Goal: Task Accomplishment & Management: Manage account settings

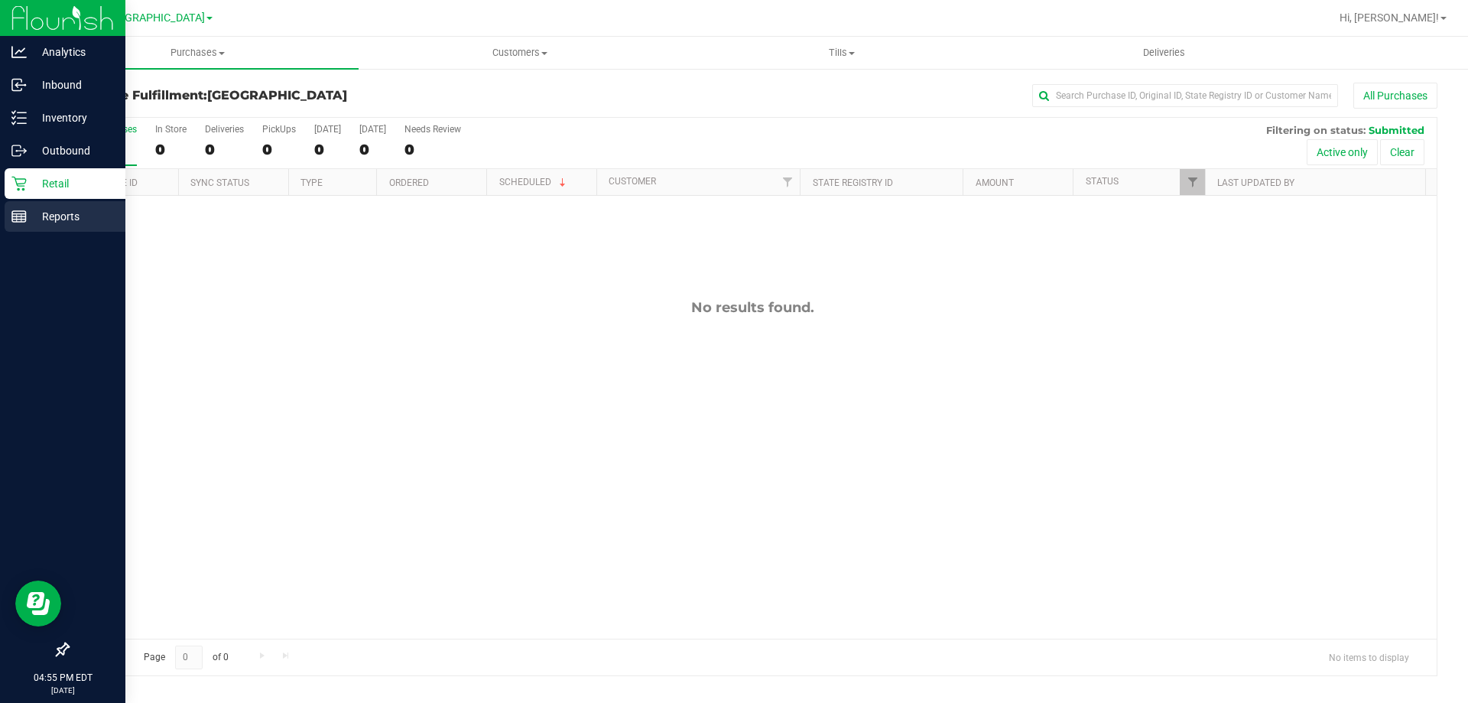
click at [69, 213] on p "Reports" at bounding box center [73, 216] width 92 height 18
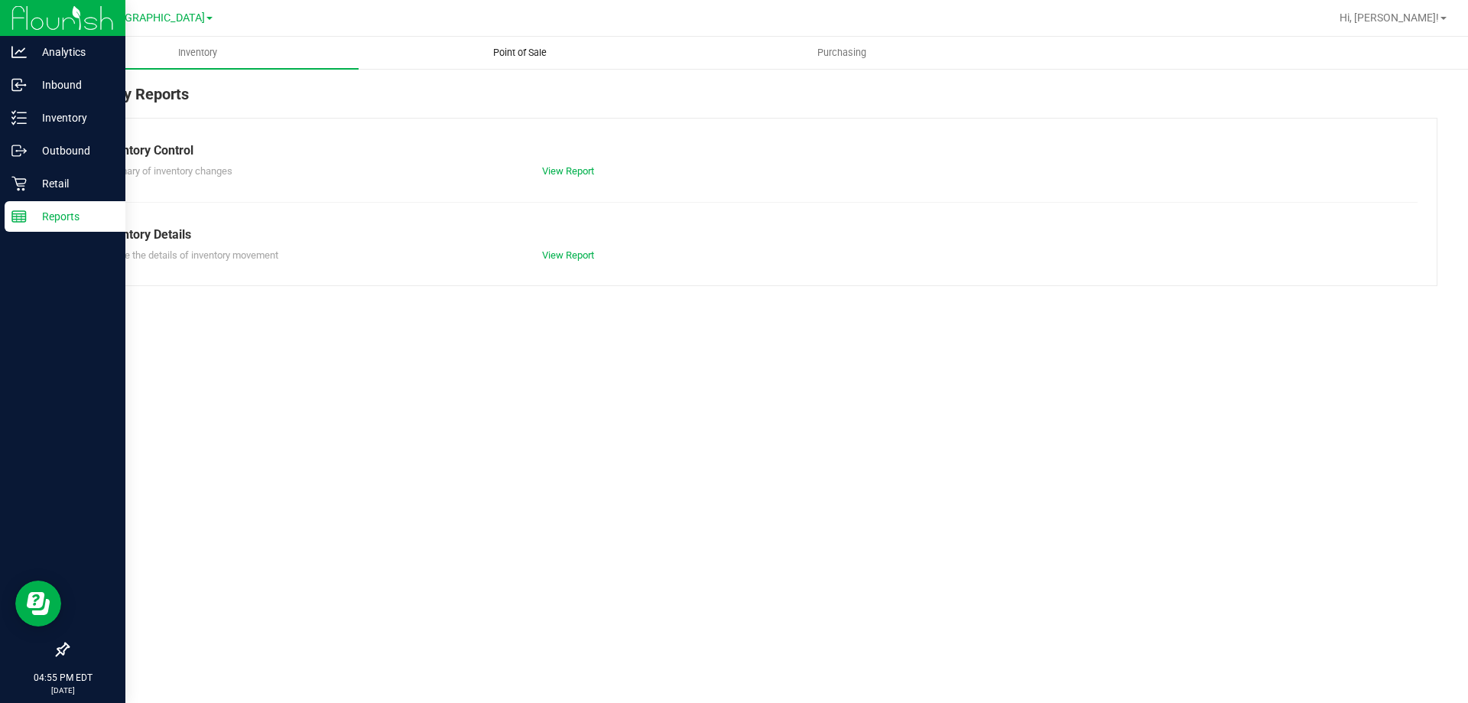
click at [521, 55] on span "Point of Sale" at bounding box center [519, 53] width 95 height 14
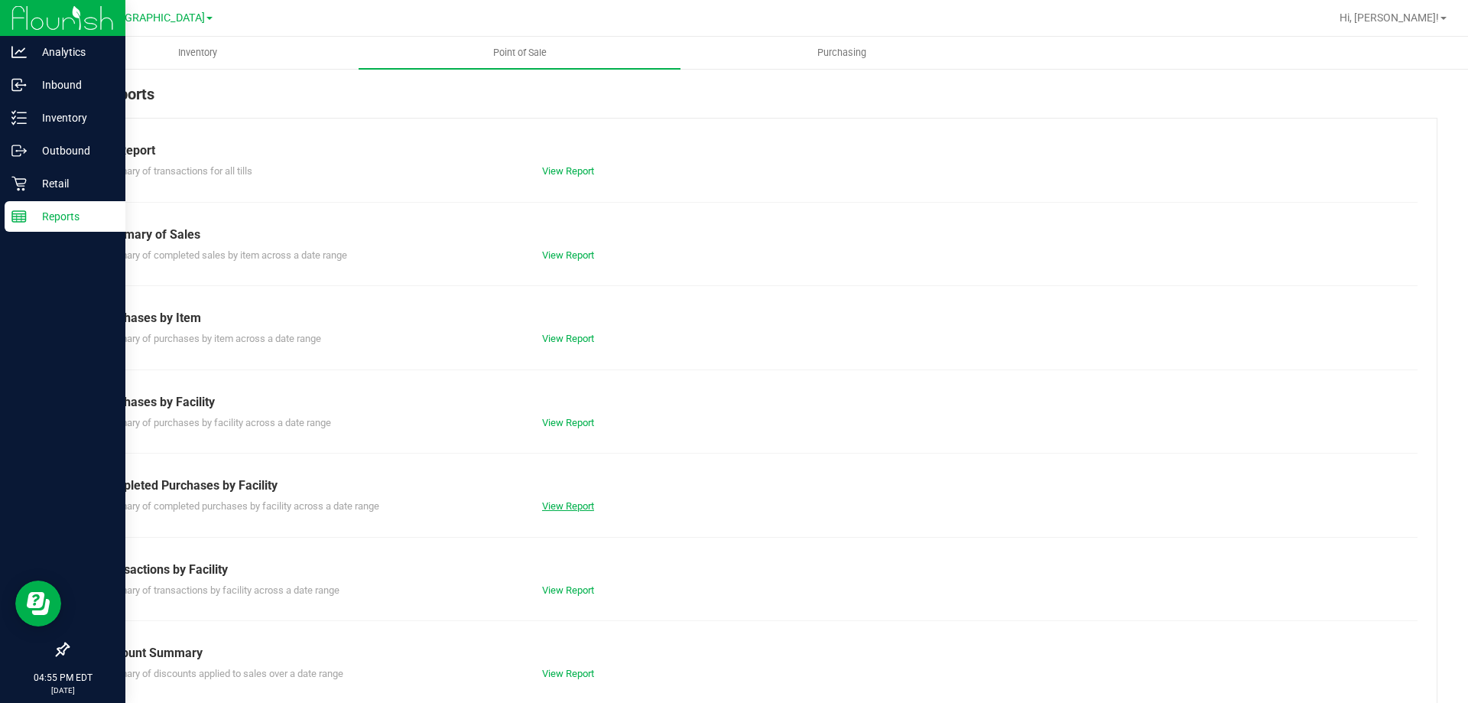
click at [560, 508] on link "View Report" at bounding box center [568, 505] width 52 height 11
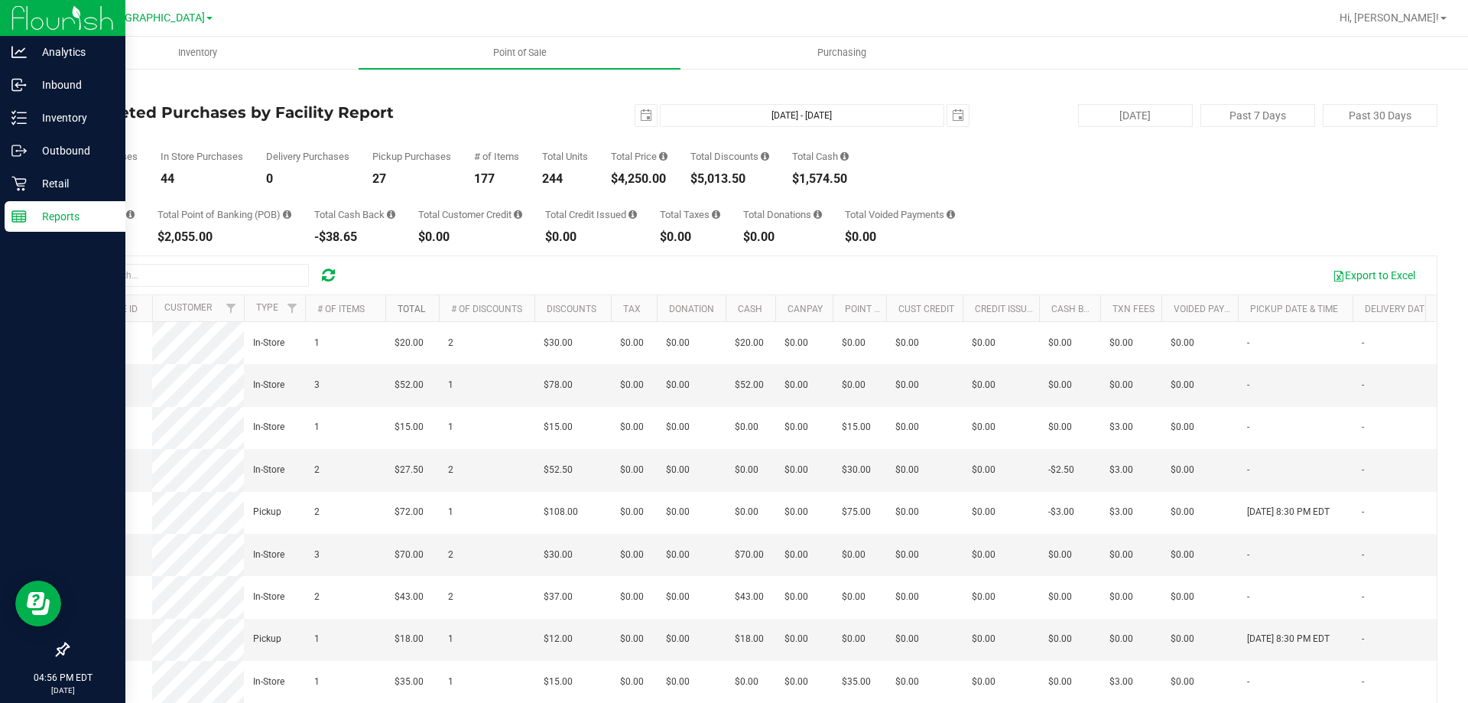
click at [417, 310] on link "Total" at bounding box center [412, 309] width 28 height 11
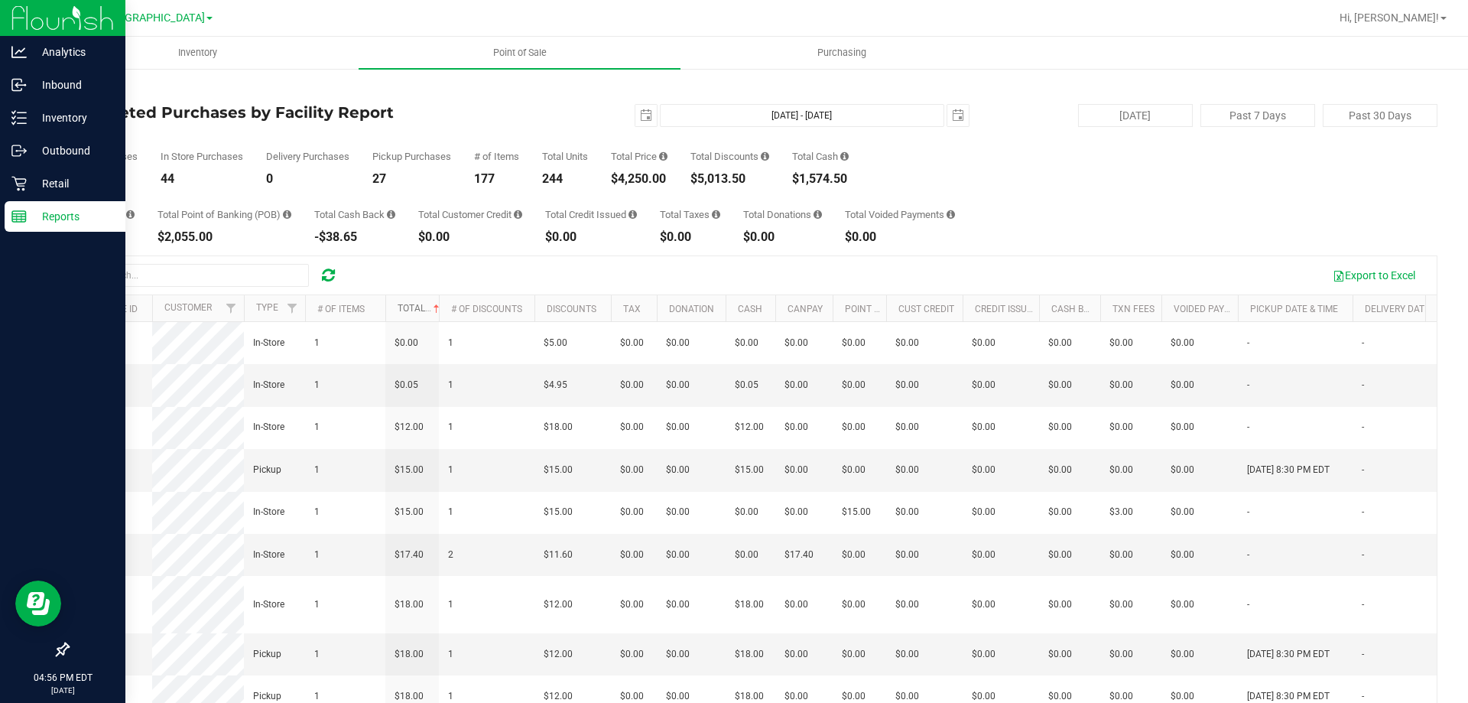
click at [416, 310] on link "Total" at bounding box center [420, 308] width 45 height 11
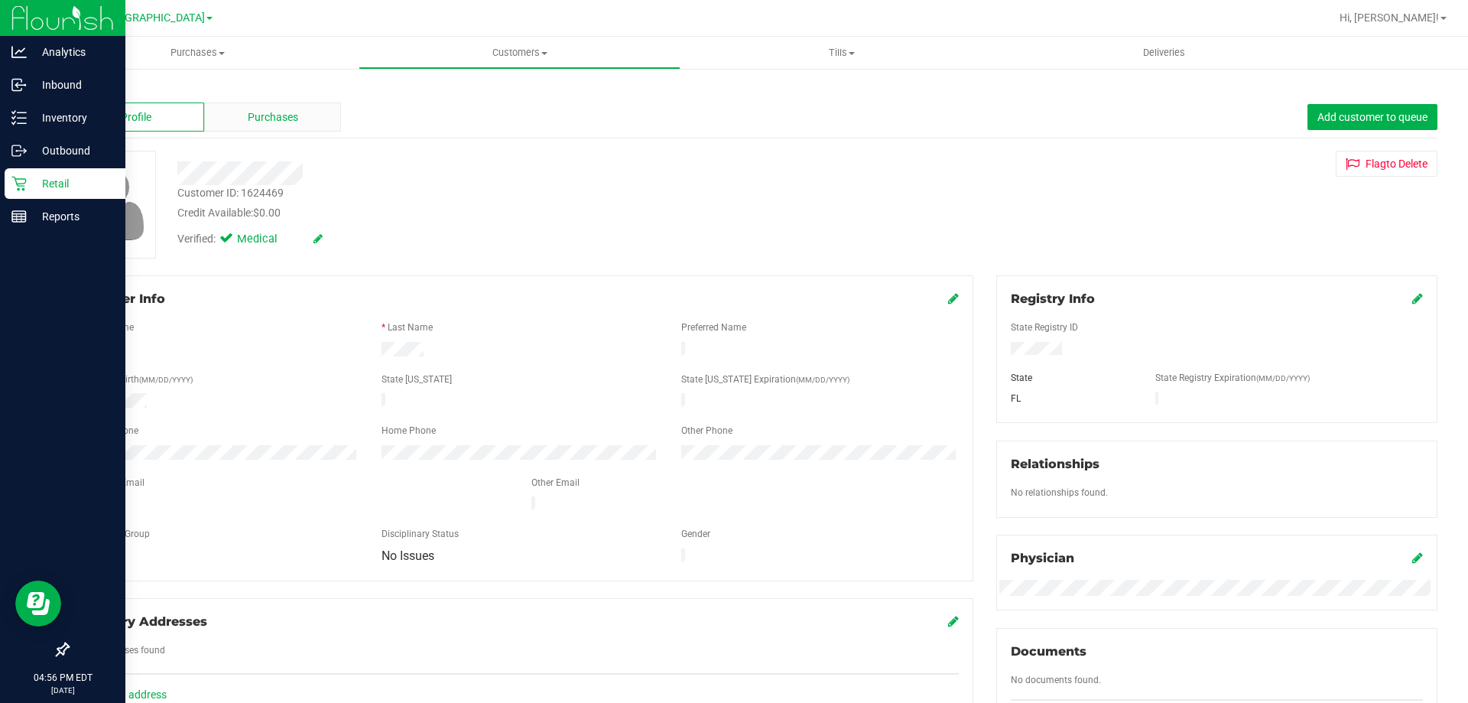
click at [278, 118] on span "Purchases" at bounding box center [273, 117] width 50 height 16
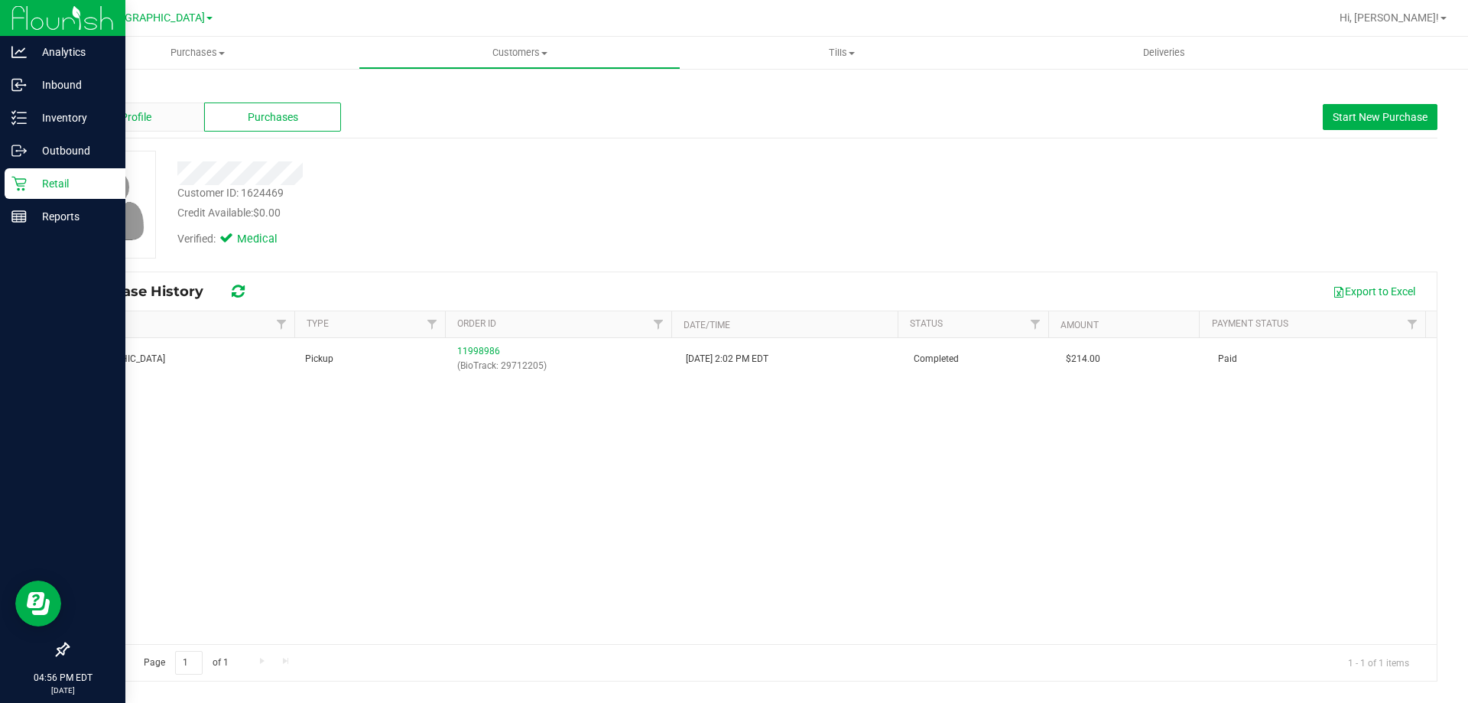
click at [137, 123] on span "Profile" at bounding box center [136, 117] width 31 height 16
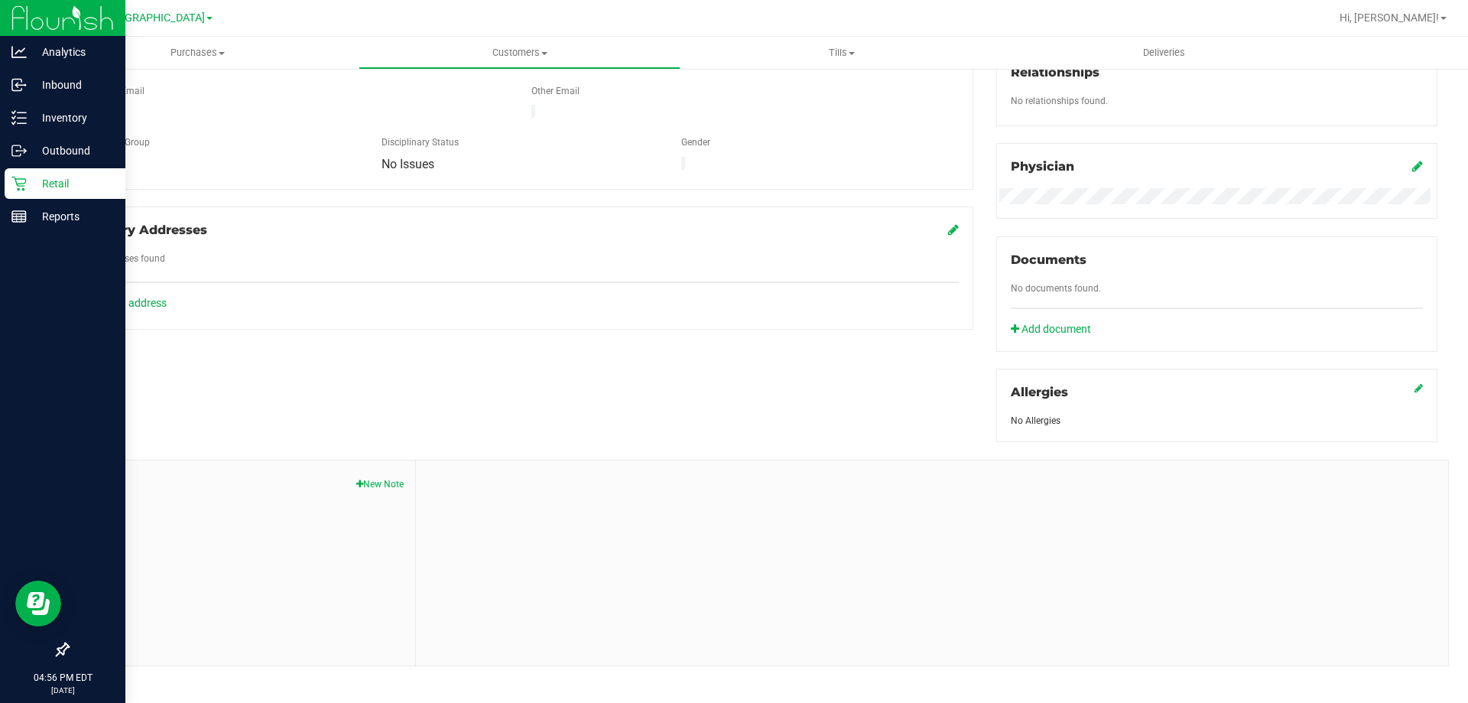
scroll to position [403, 0]
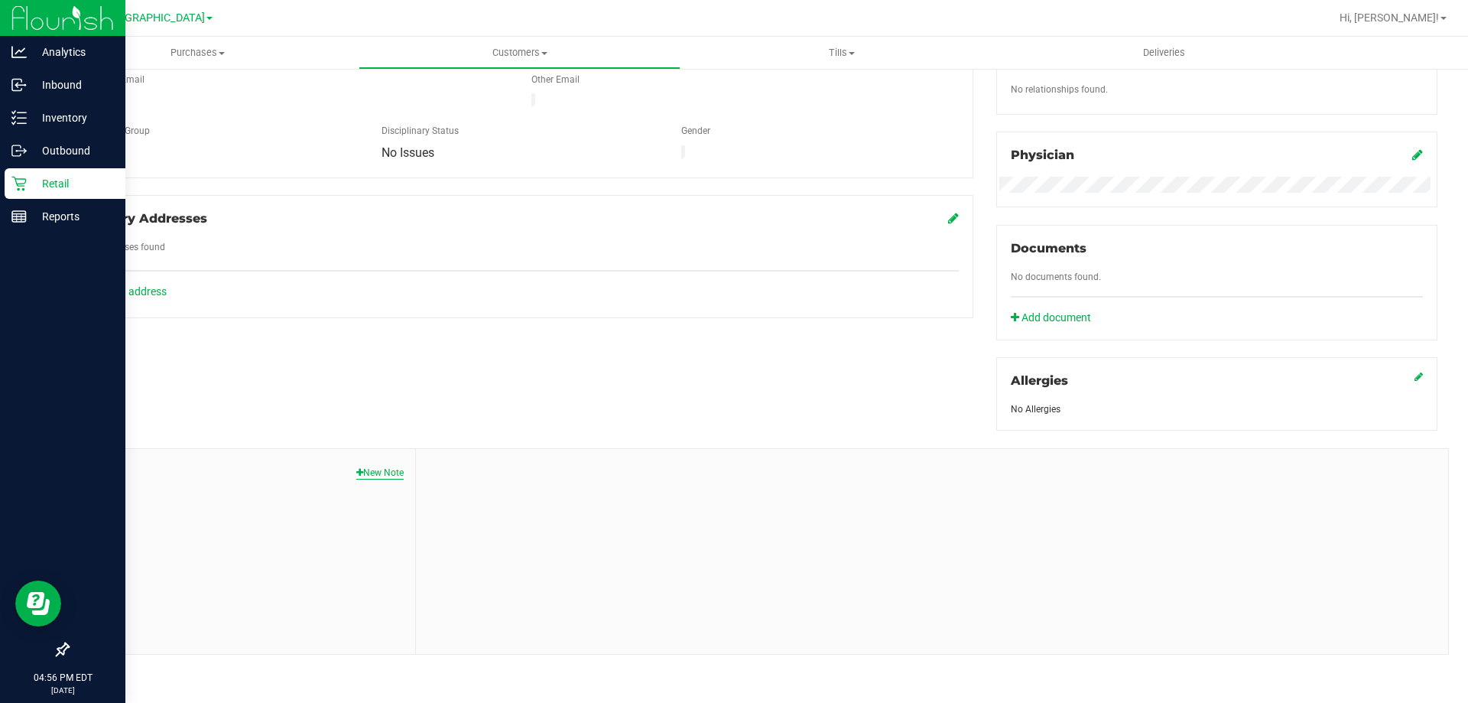
click at [378, 470] on button "New Note" at bounding box center [379, 473] width 47 height 14
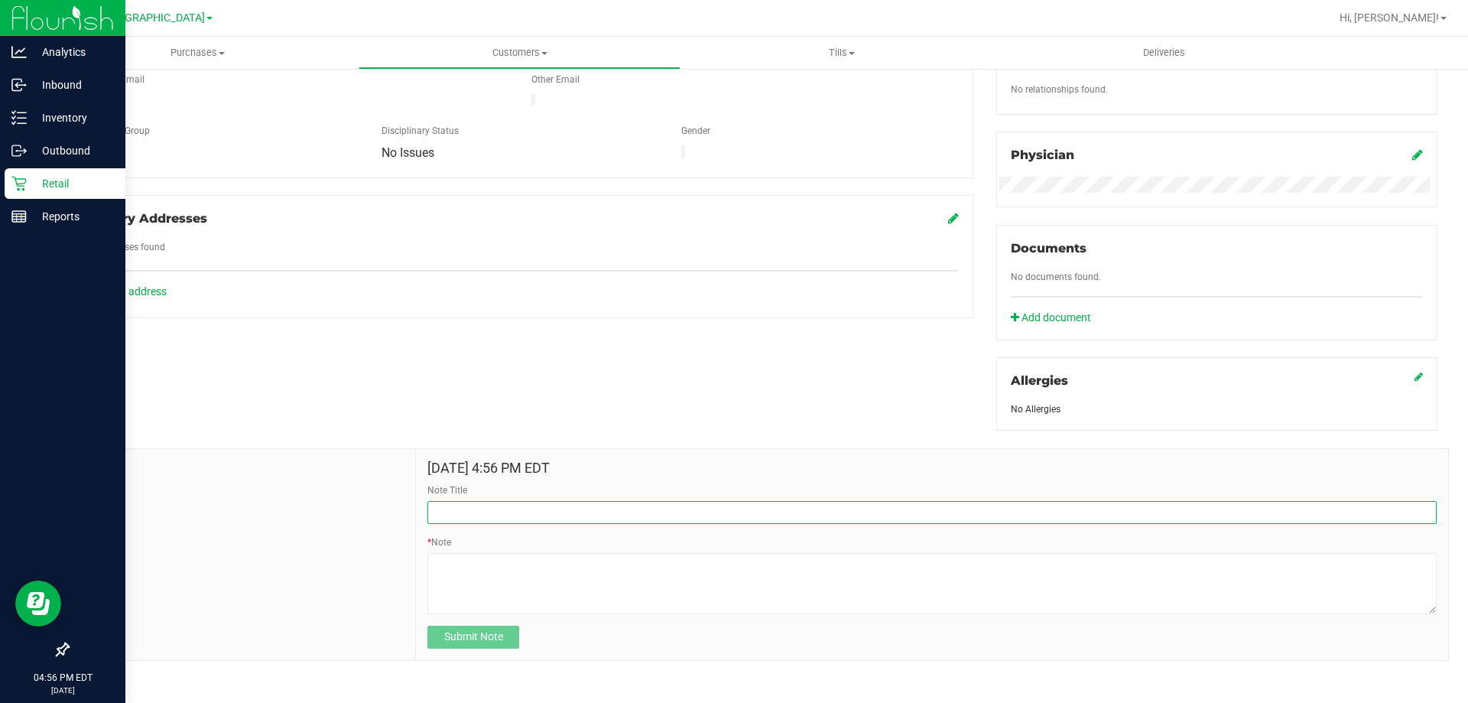
click at [473, 502] on input "Note Title" at bounding box center [931, 512] width 1009 height 23
type input "[DATE] New Patient"
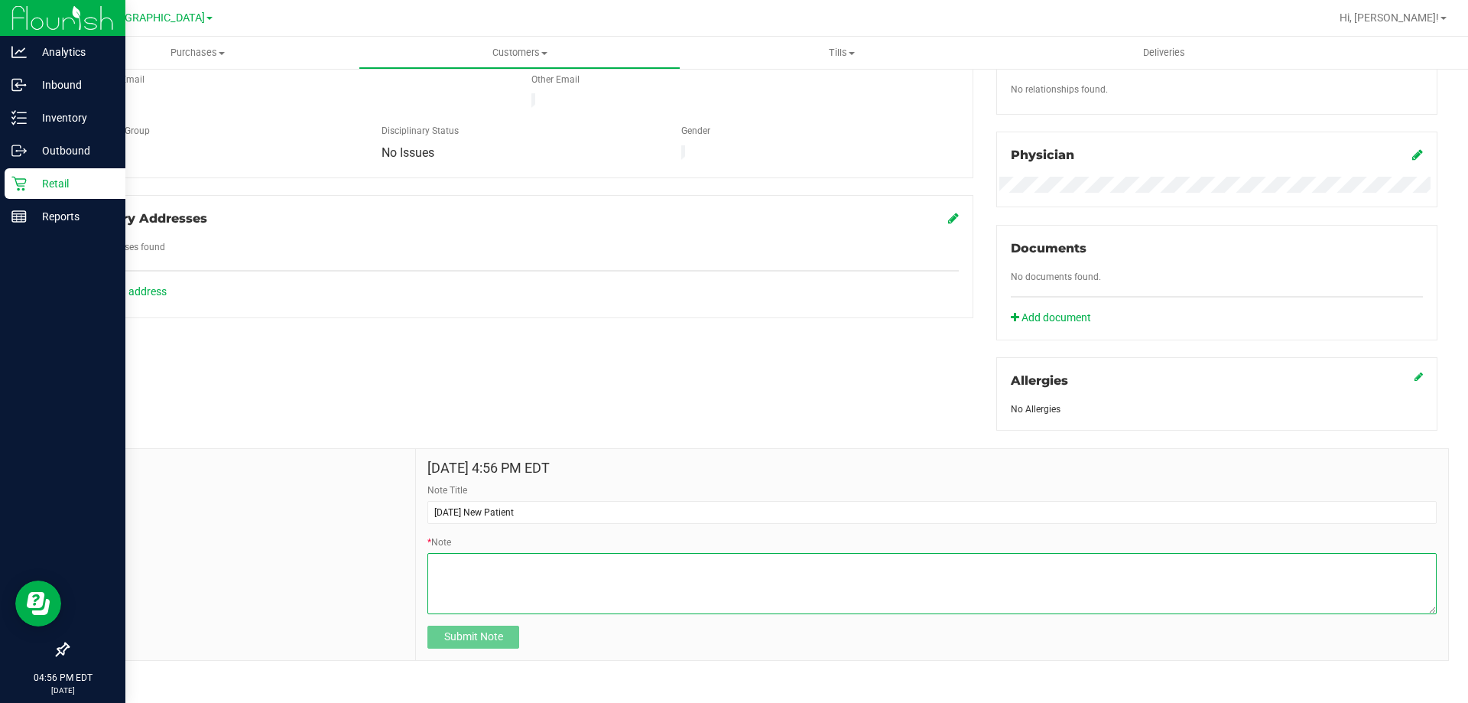
click at [507, 586] on textarea "* Note" at bounding box center [931, 583] width 1009 height 61
drag, startPoint x: 583, startPoint y: 557, endPoint x: 413, endPoint y: 556, distance: 169.7
click at [416, 556] on div "[DATE] 4:56 PM EDT Note Title [DATE] New Patient * Note Submit Note" at bounding box center [932, 554] width 1032 height 211
click at [594, 561] on textarea "* Note" at bounding box center [931, 583] width 1009 height 61
click at [849, 555] on textarea "* Note" at bounding box center [931, 583] width 1009 height 61
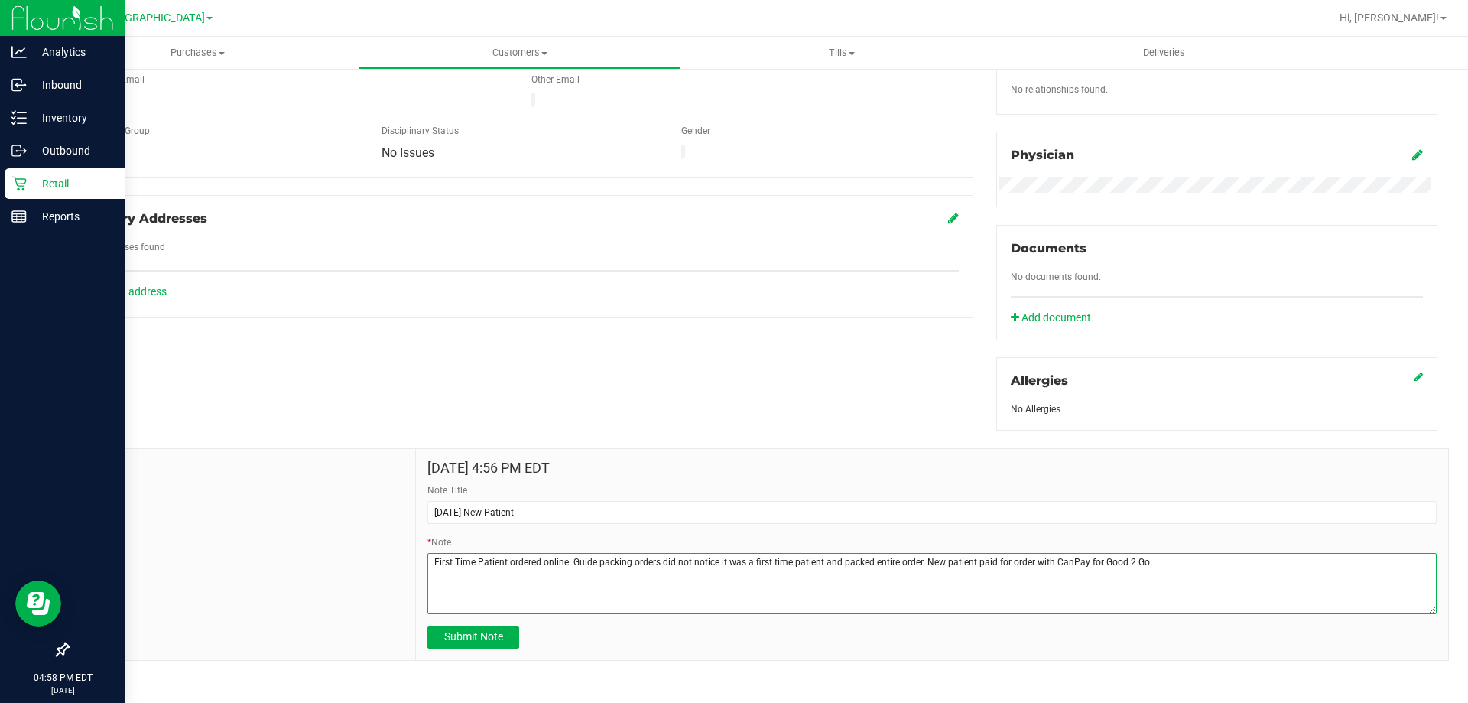
drag, startPoint x: 914, startPoint y: 558, endPoint x: 817, endPoint y: 562, distance: 97.2
click at [817, 562] on textarea "* Note" at bounding box center [931, 583] width 1009 height 61
click at [903, 559] on textarea "* Note" at bounding box center [931, 583] width 1009 height 61
click at [1089, 558] on textarea "* Note" at bounding box center [931, 583] width 1009 height 61
type textarea "First Time Patient ordered online. Guide packing orders did not notice it was a…"
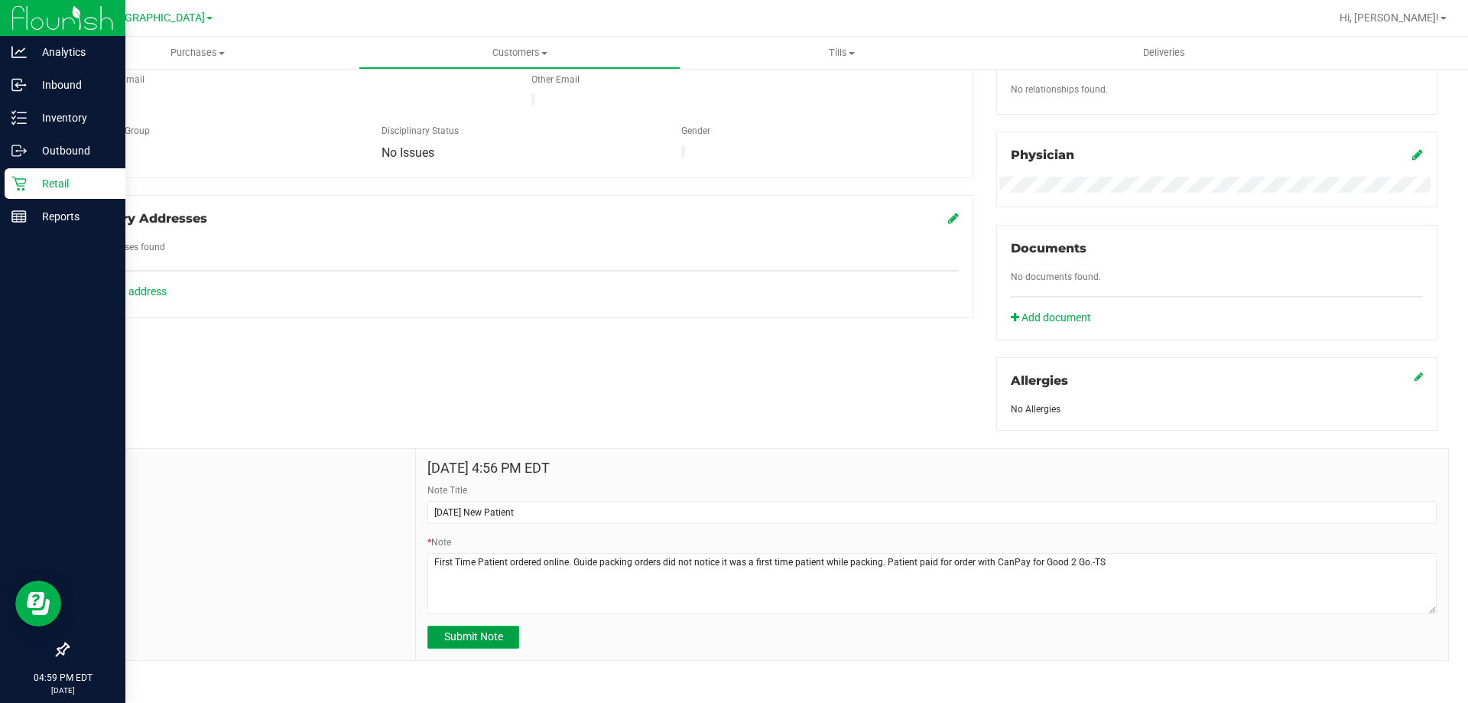
click at [475, 637] on span "Submit Note" at bounding box center [473, 636] width 59 height 12
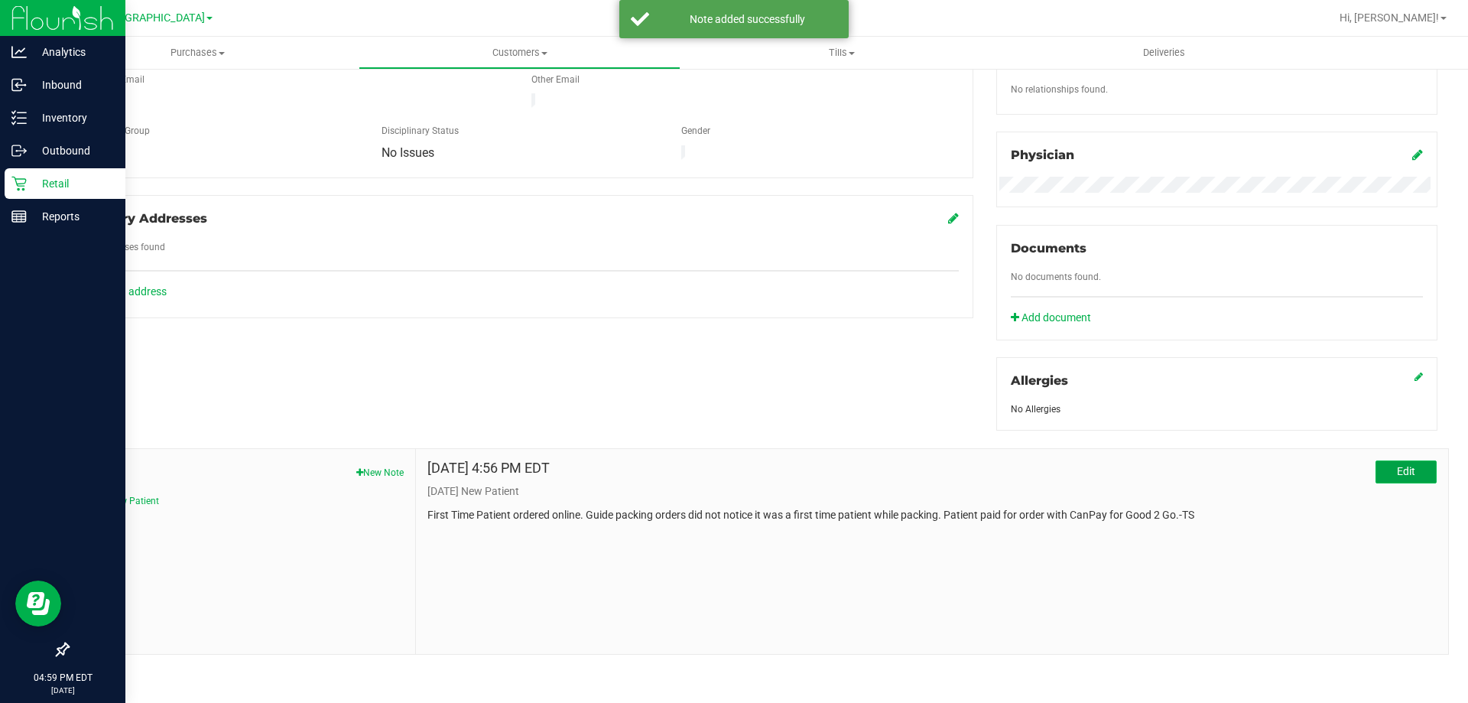
click at [1397, 471] on span "Edit" at bounding box center [1406, 471] width 18 height 12
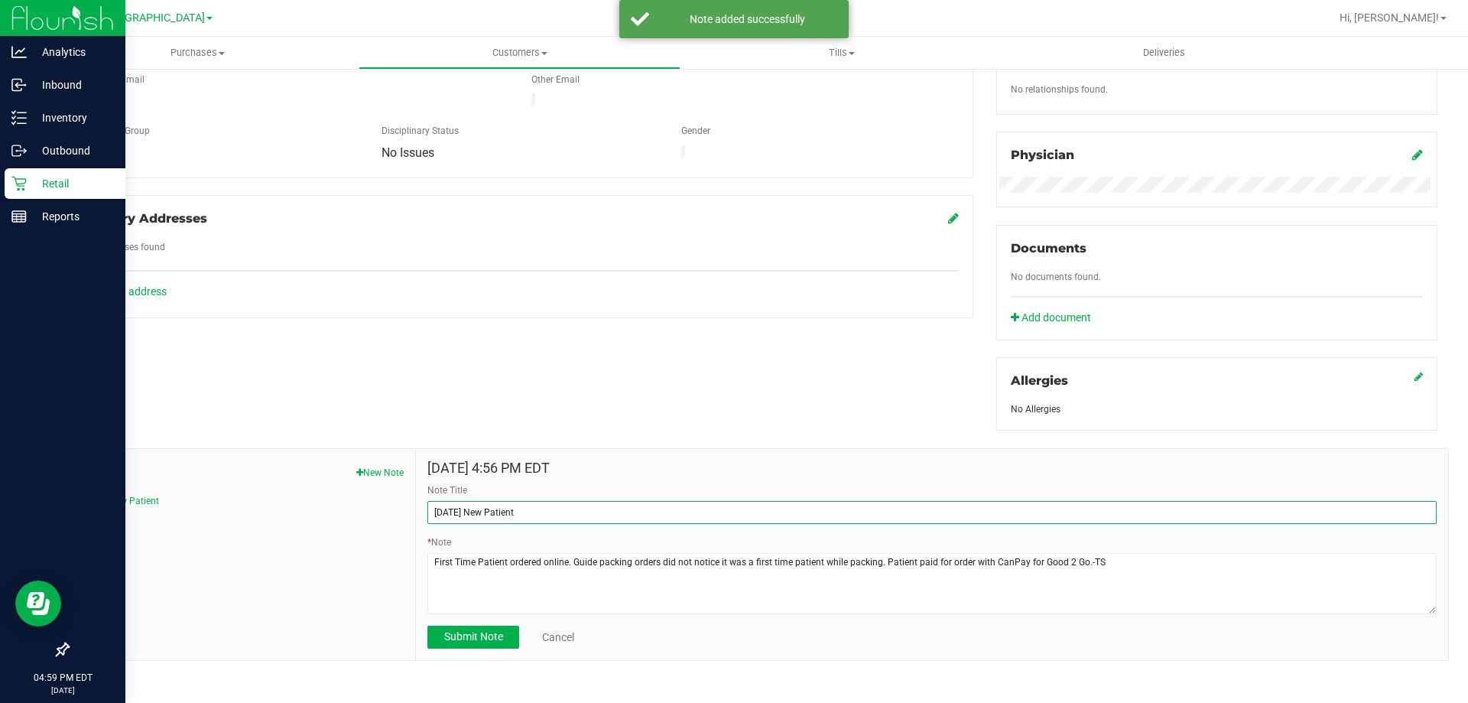
click at [535, 514] on input "[DATE] New Patient" at bounding box center [931, 512] width 1009 height 23
type input "[DATE] New Patient Discount"
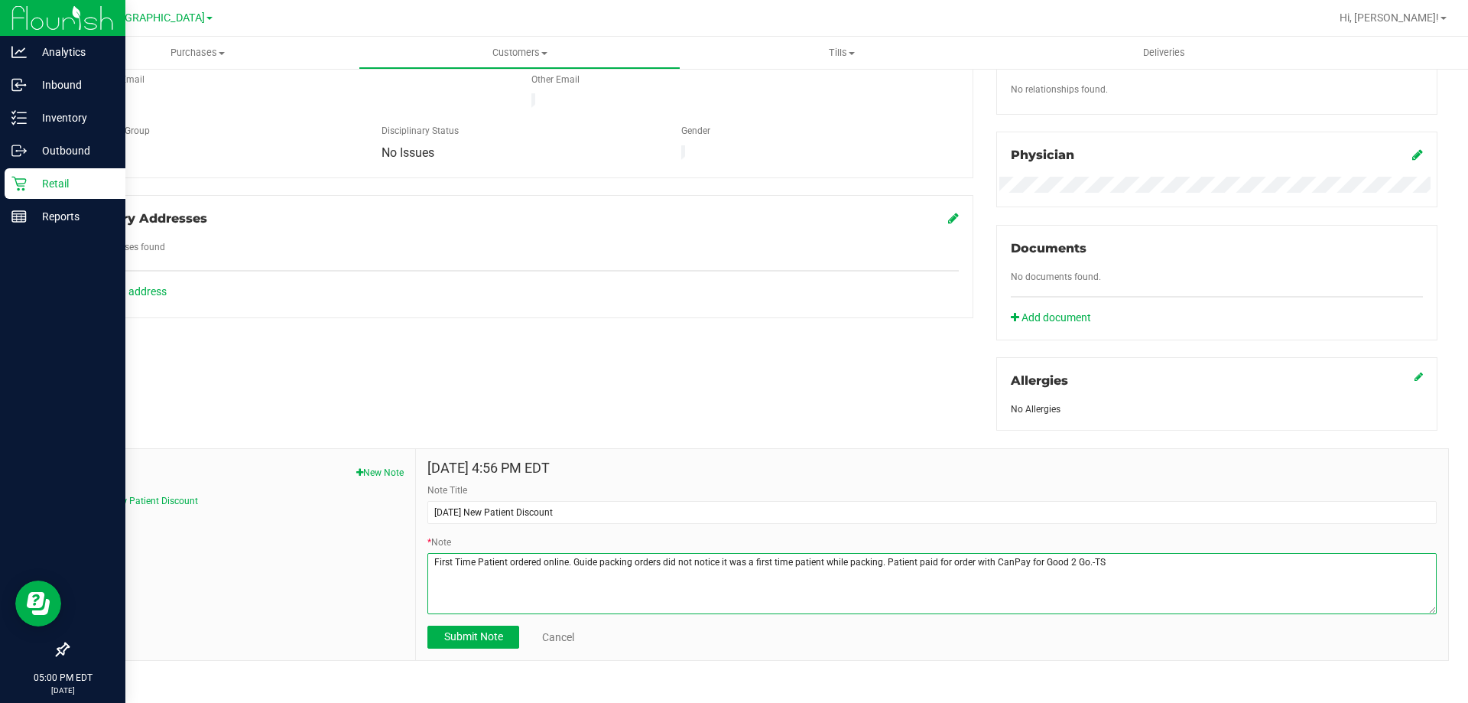
click at [873, 561] on textarea "* Note" at bounding box center [931, 583] width 1009 height 61
type textarea "First Time Patient ordered online. Guide packing orders did not notice it was a…"
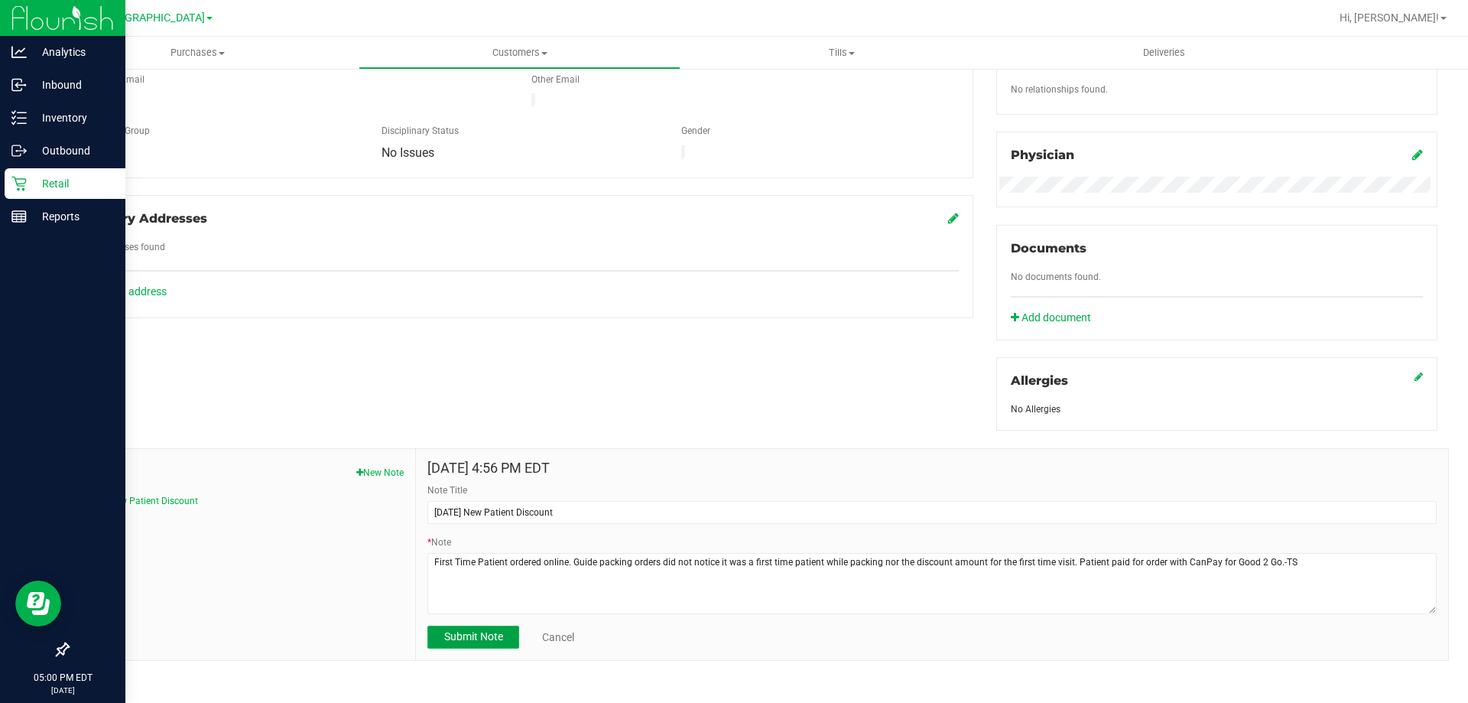
click at [472, 634] on span "Submit Note" at bounding box center [473, 636] width 59 height 12
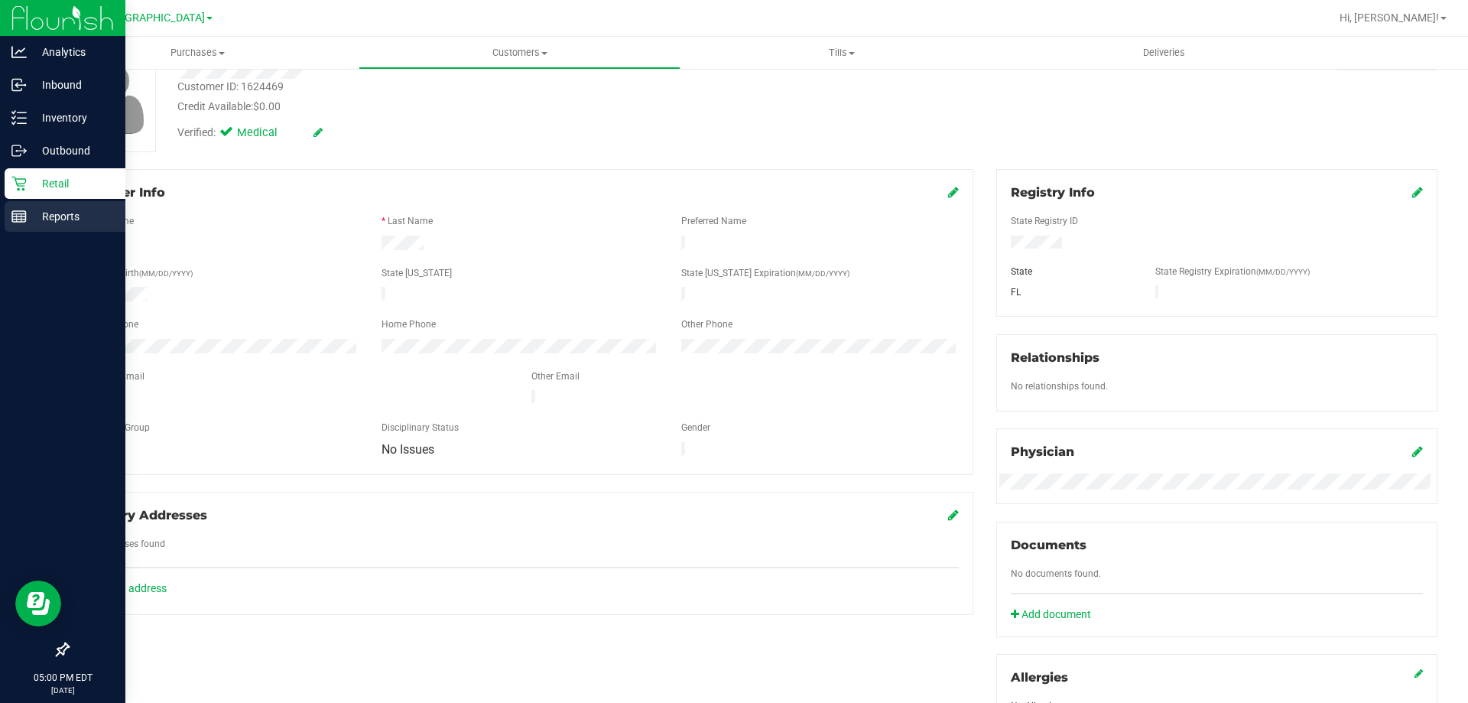
scroll to position [97, 0]
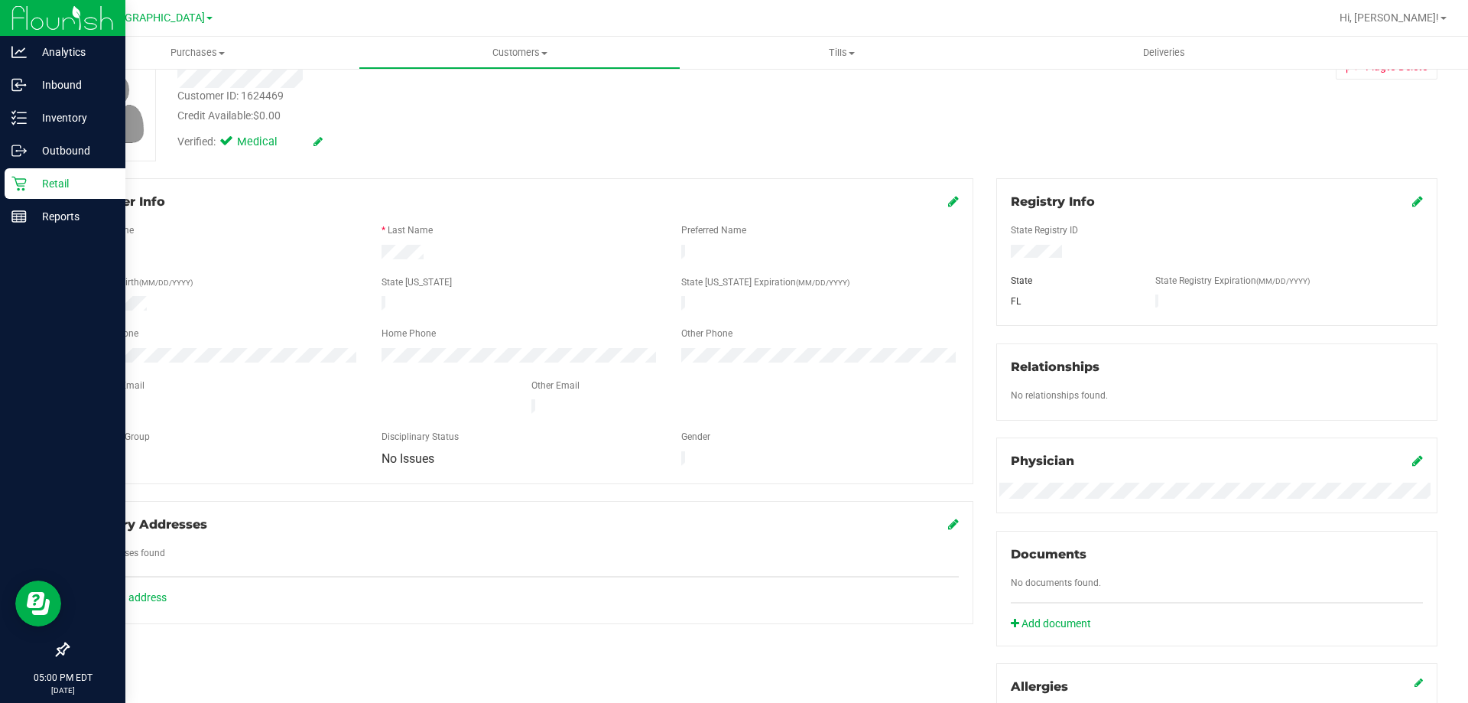
click at [50, 177] on p "Retail" at bounding box center [73, 183] width 92 height 18
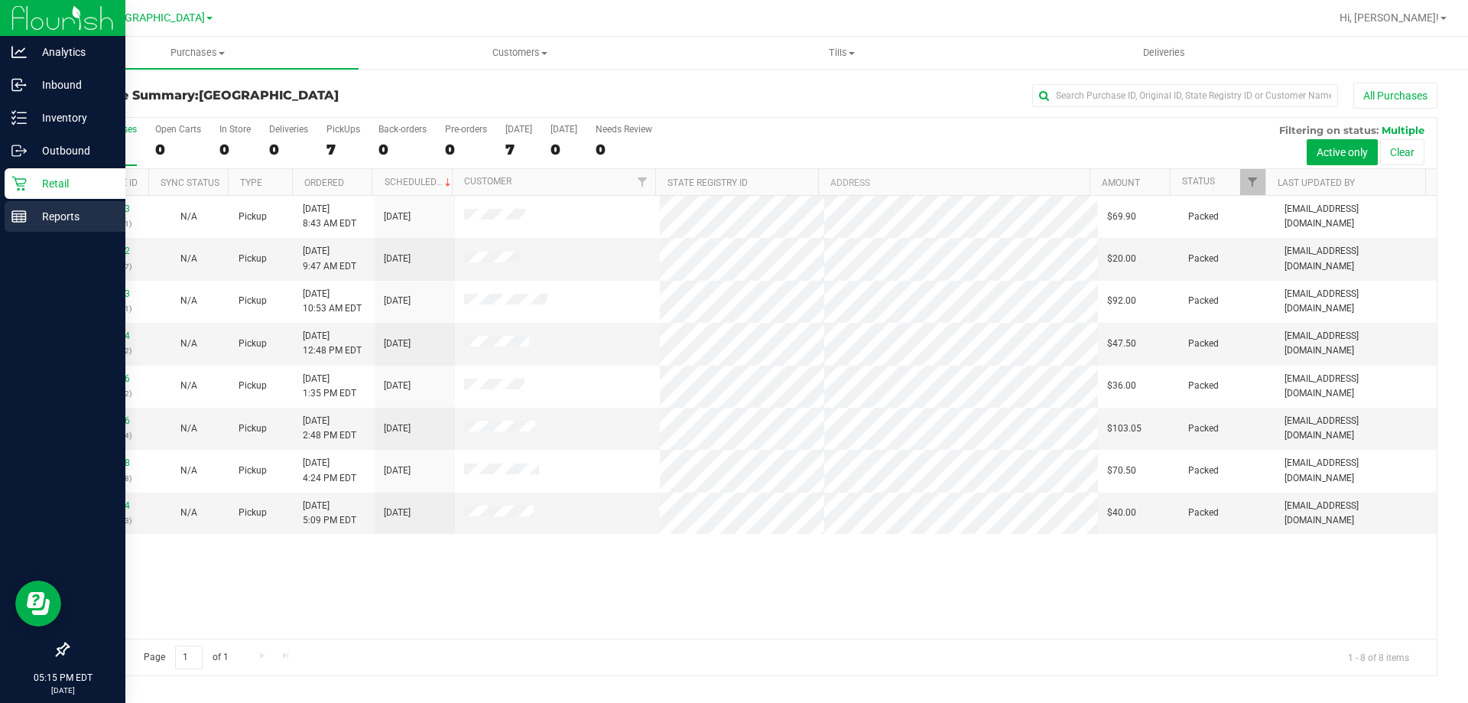
click at [17, 208] on div "Reports" at bounding box center [65, 216] width 121 height 31
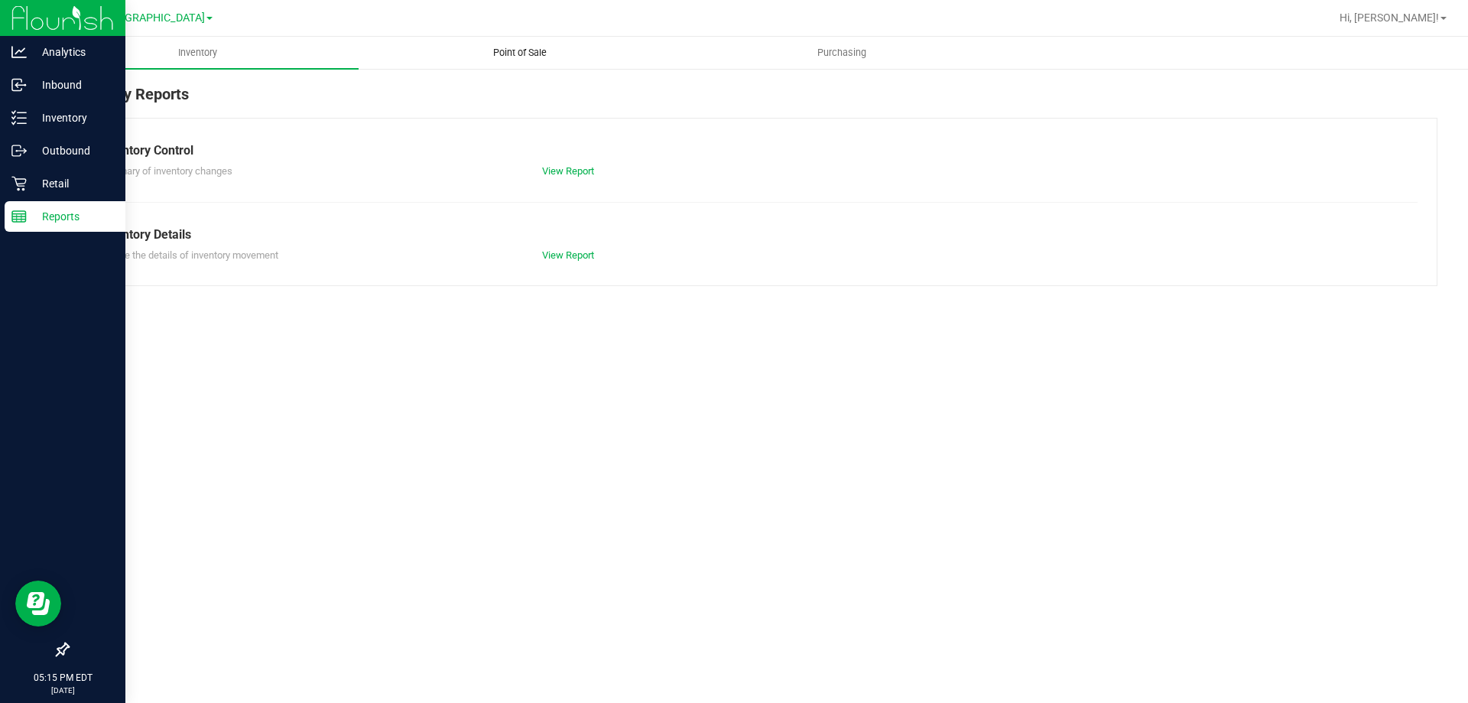
click at [516, 56] on span "Point of Sale" at bounding box center [519, 53] width 95 height 14
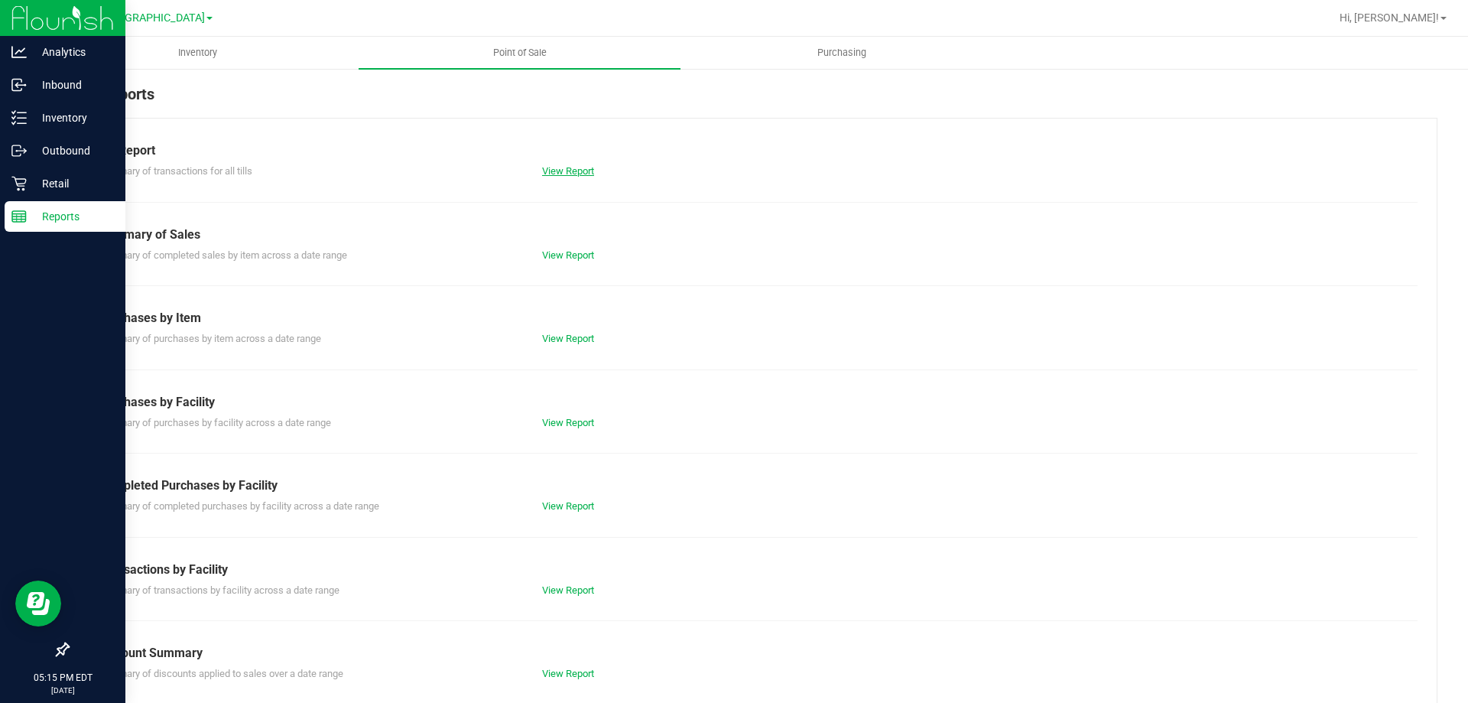
click at [563, 172] on link "View Report" at bounding box center [568, 170] width 52 height 11
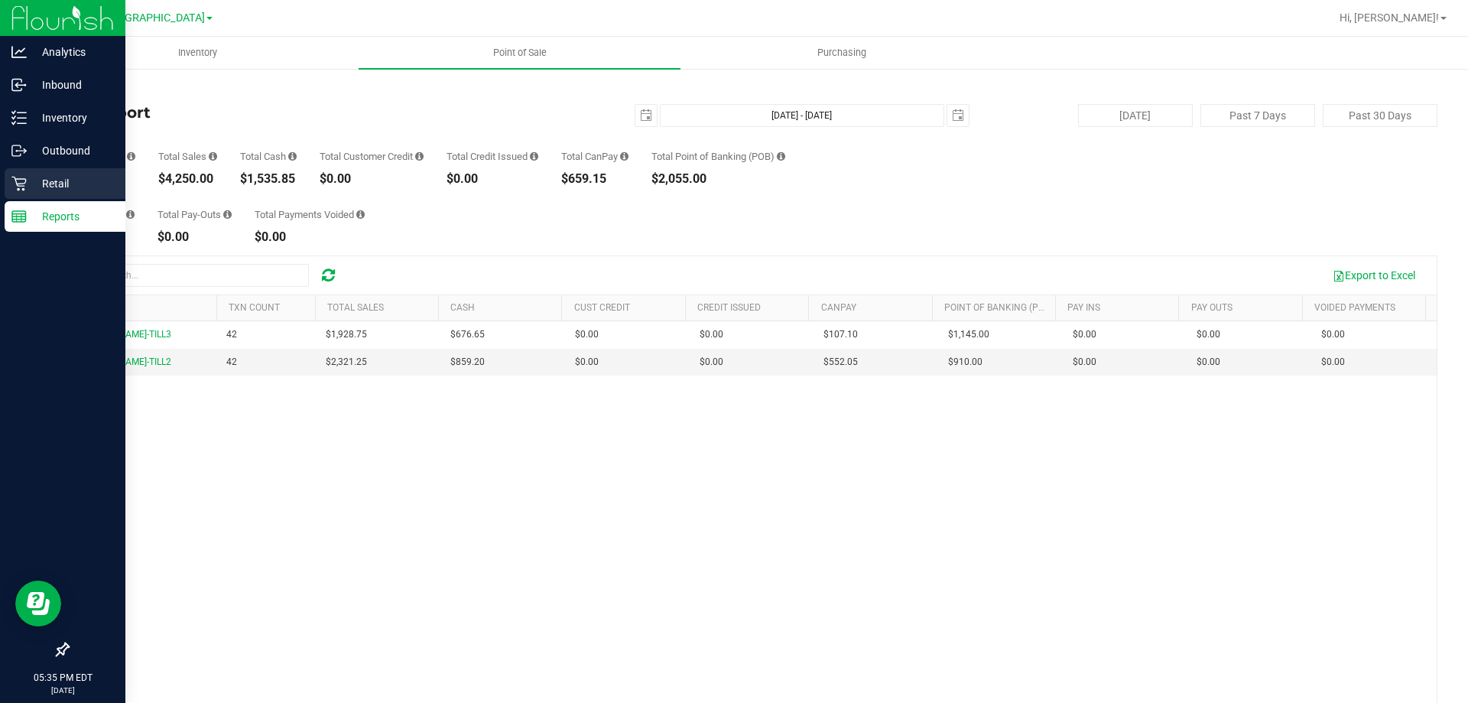
click at [22, 183] on icon at bounding box center [18, 184] width 15 height 15
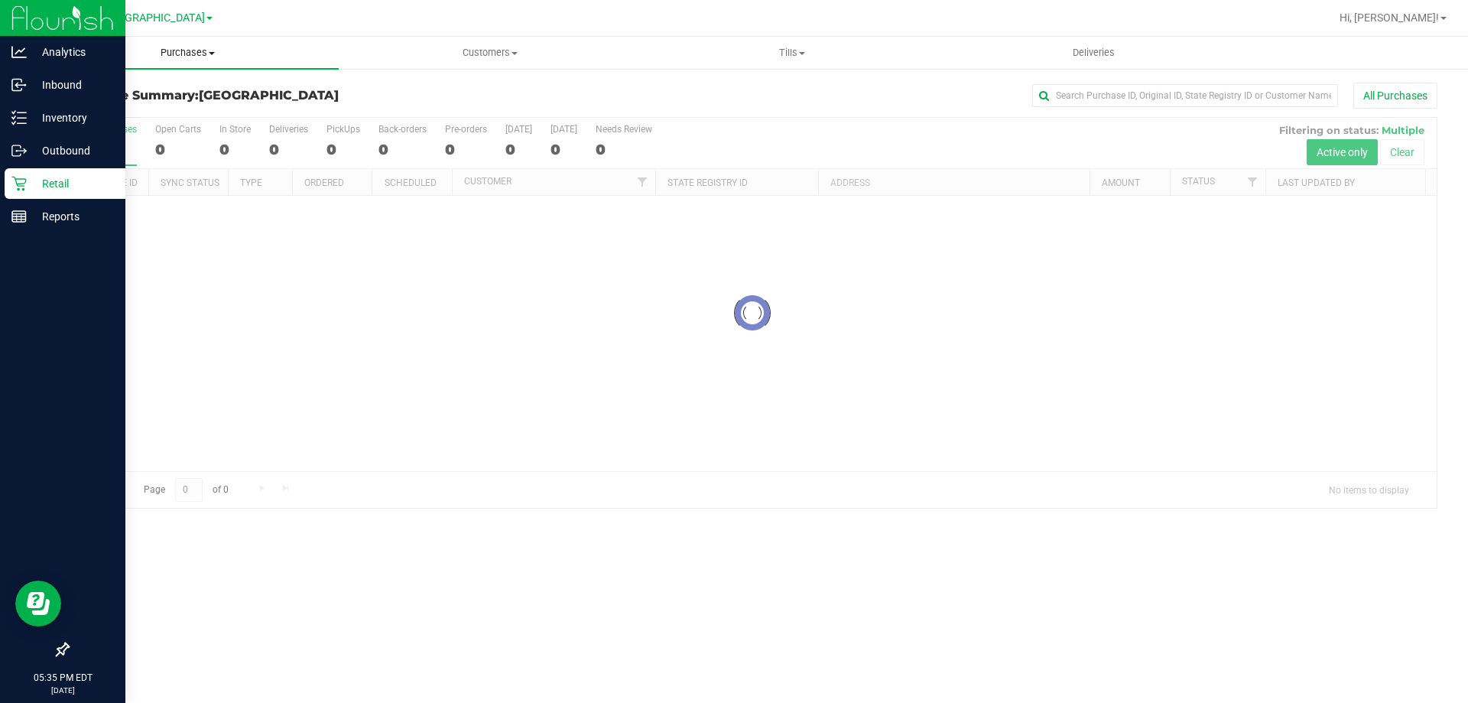
click at [204, 55] on span "Purchases" at bounding box center [188, 53] width 302 height 14
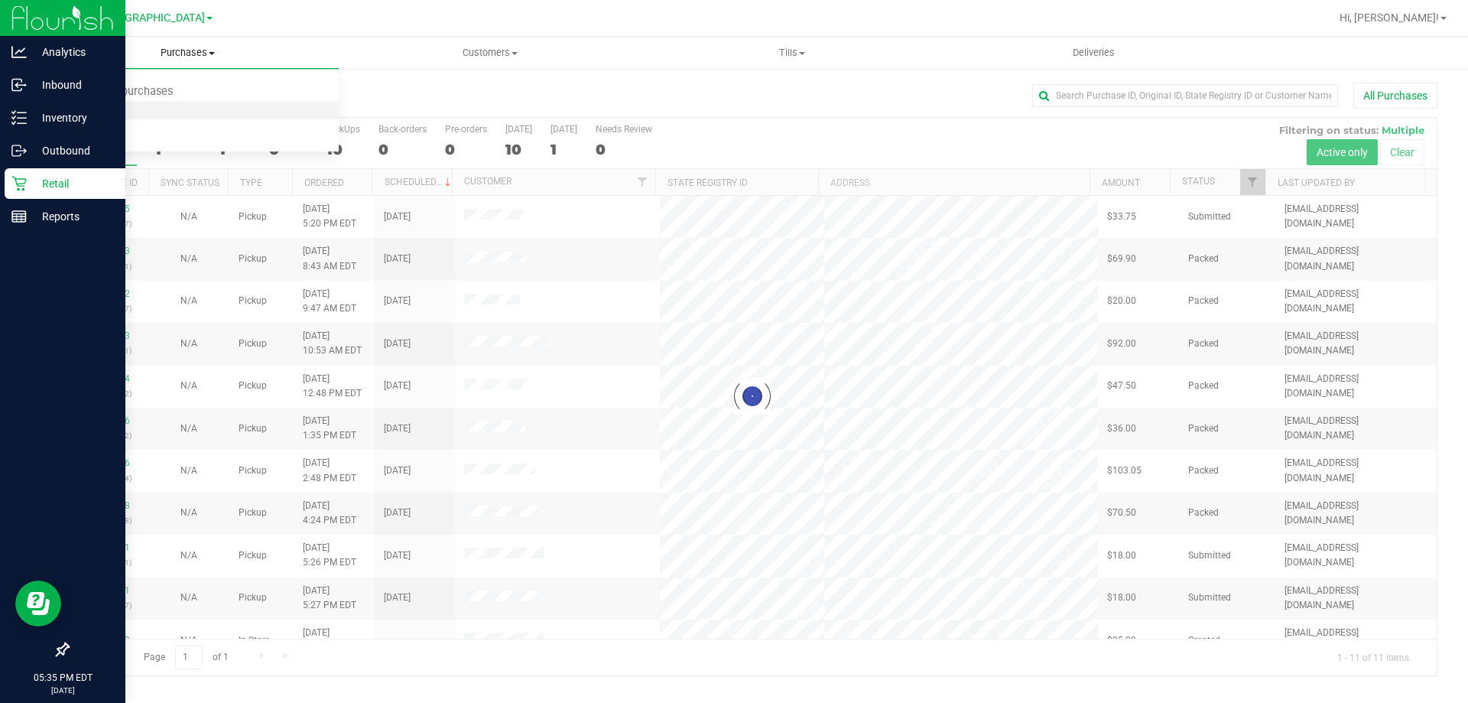
click at [128, 114] on span "Fulfillment" at bounding box center [84, 110] width 95 height 13
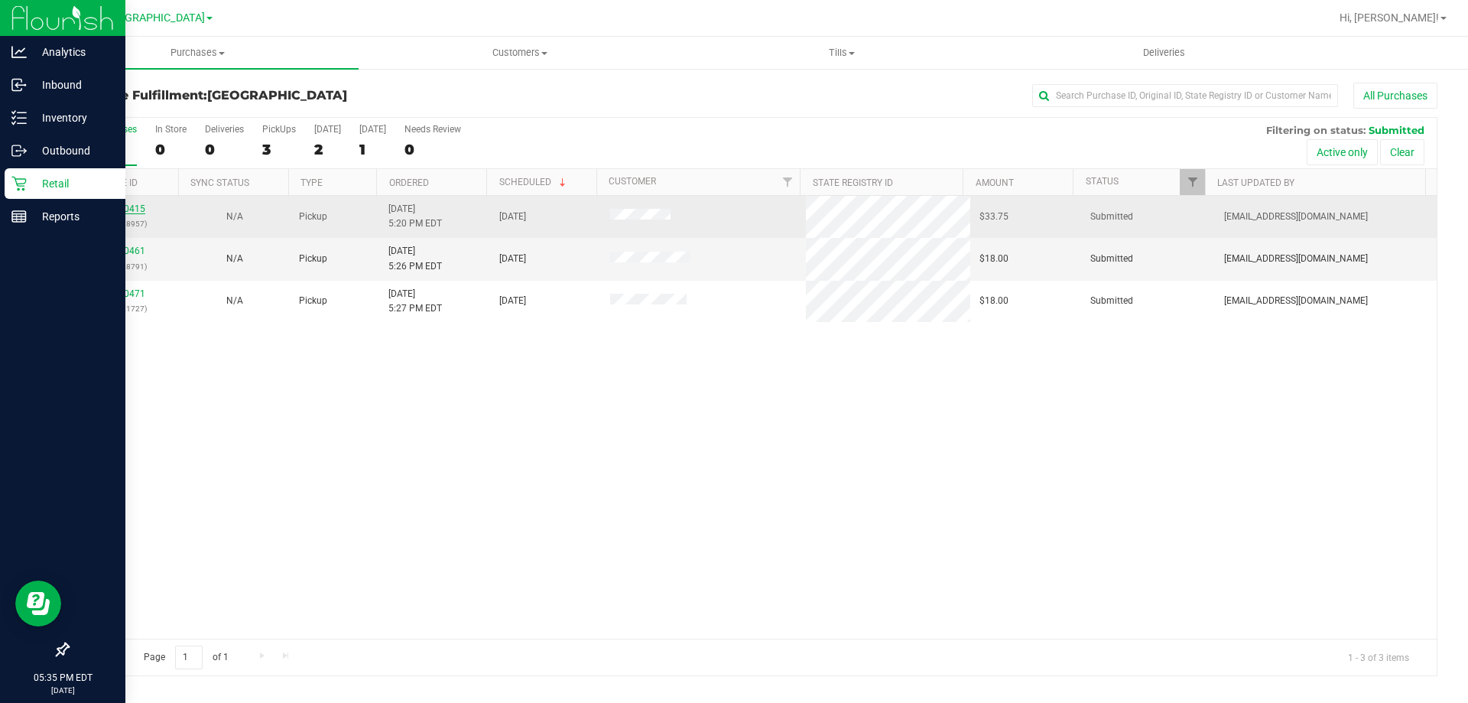
click at [124, 209] on link "12000415" at bounding box center [123, 208] width 43 height 11
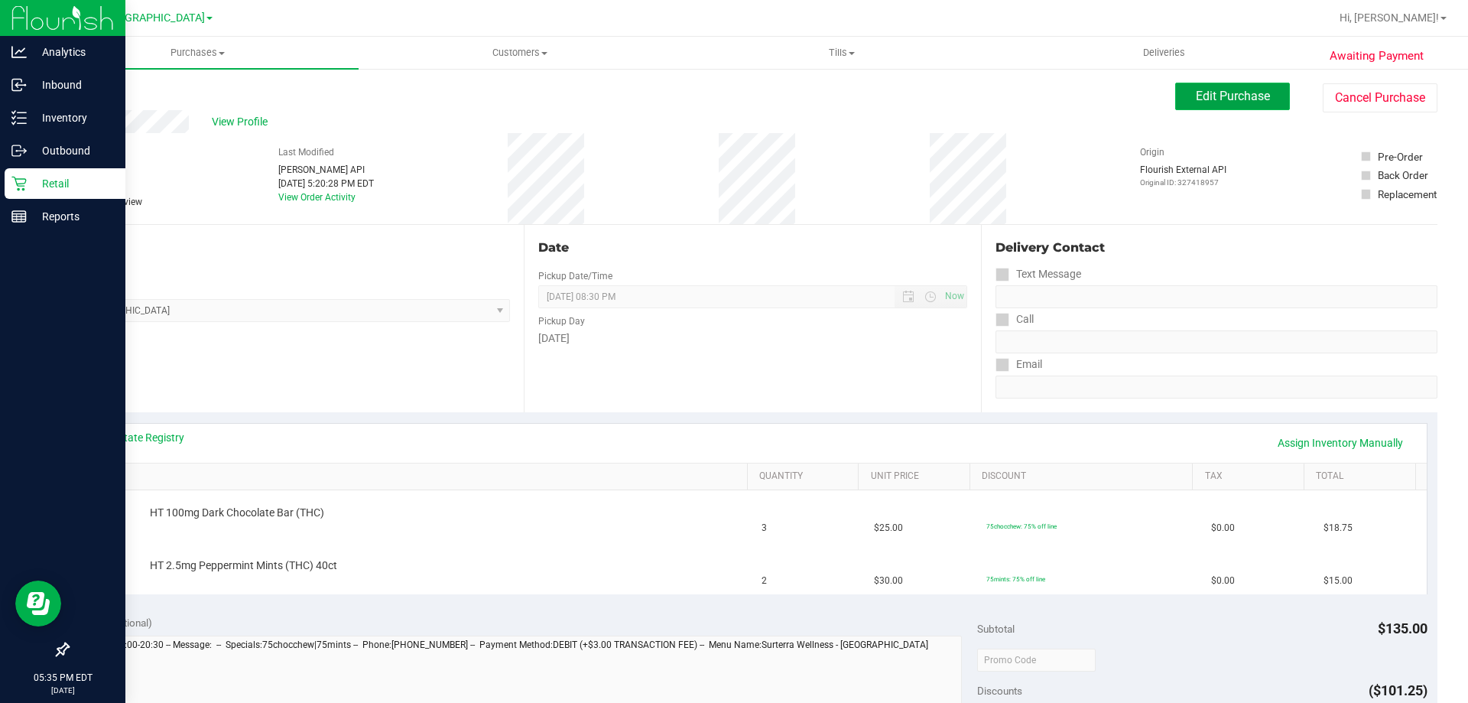
click at [1252, 98] on span "Edit Purchase" at bounding box center [1233, 96] width 74 height 15
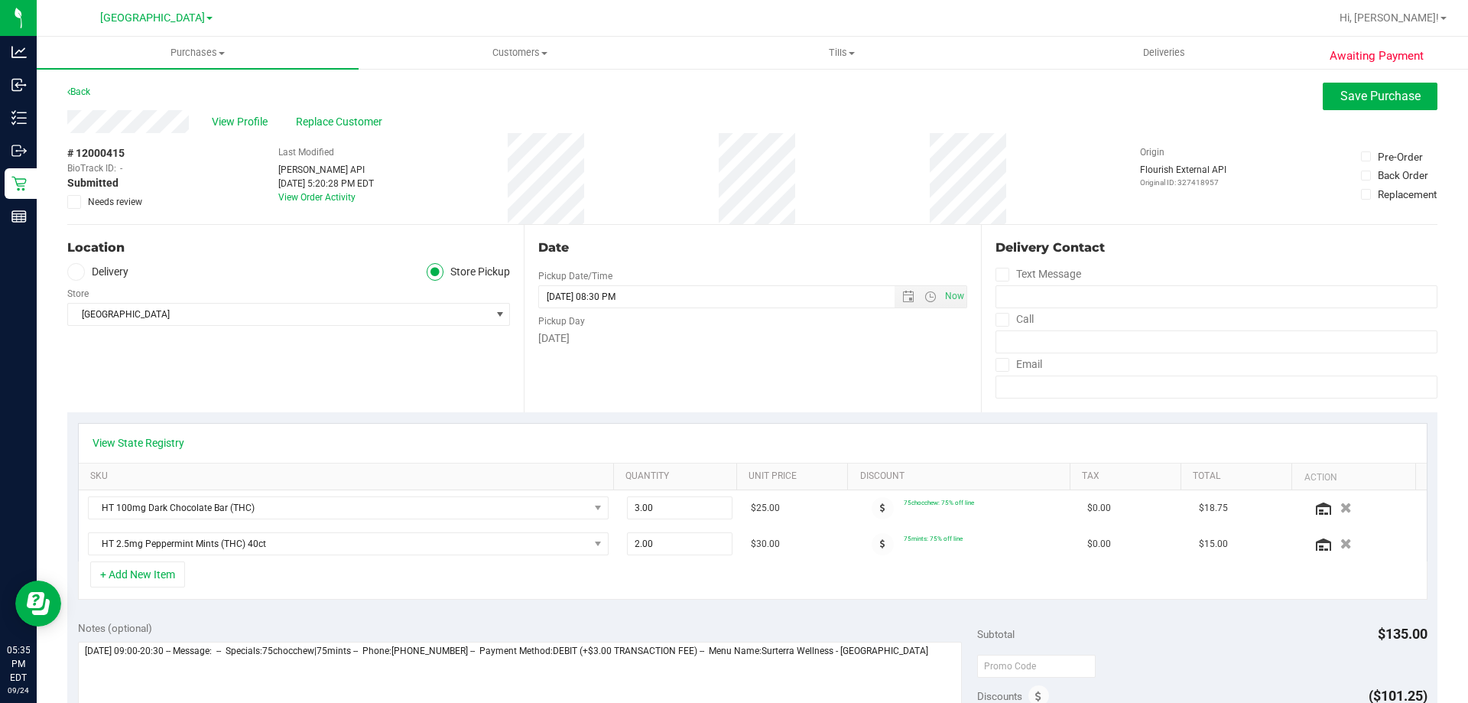
click at [79, 203] on span at bounding box center [74, 202] width 14 height 14
click at [0, 0] on input "Needs review" at bounding box center [0, 0] width 0 height 0
click at [1397, 96] on span "Save Purchase" at bounding box center [1380, 96] width 80 height 15
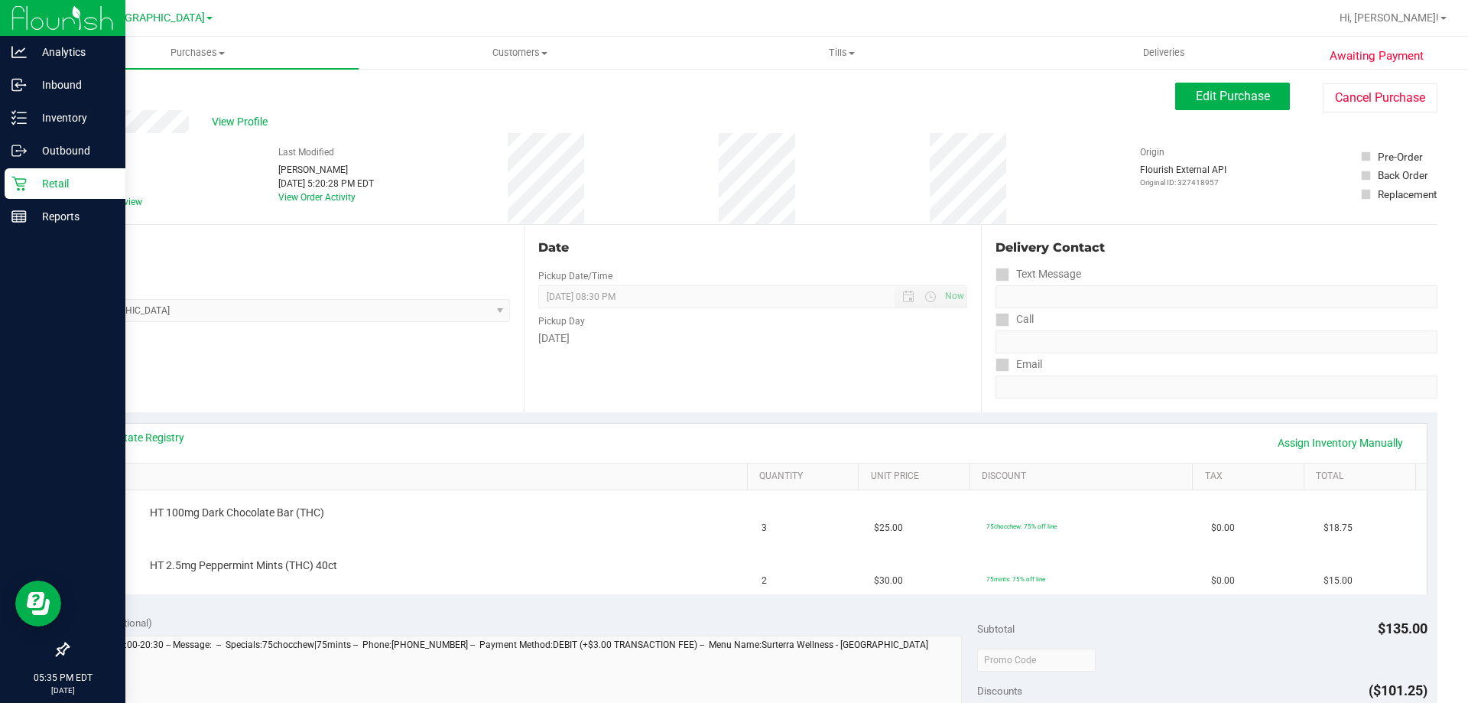
click at [31, 178] on p "Retail" at bounding box center [73, 183] width 92 height 18
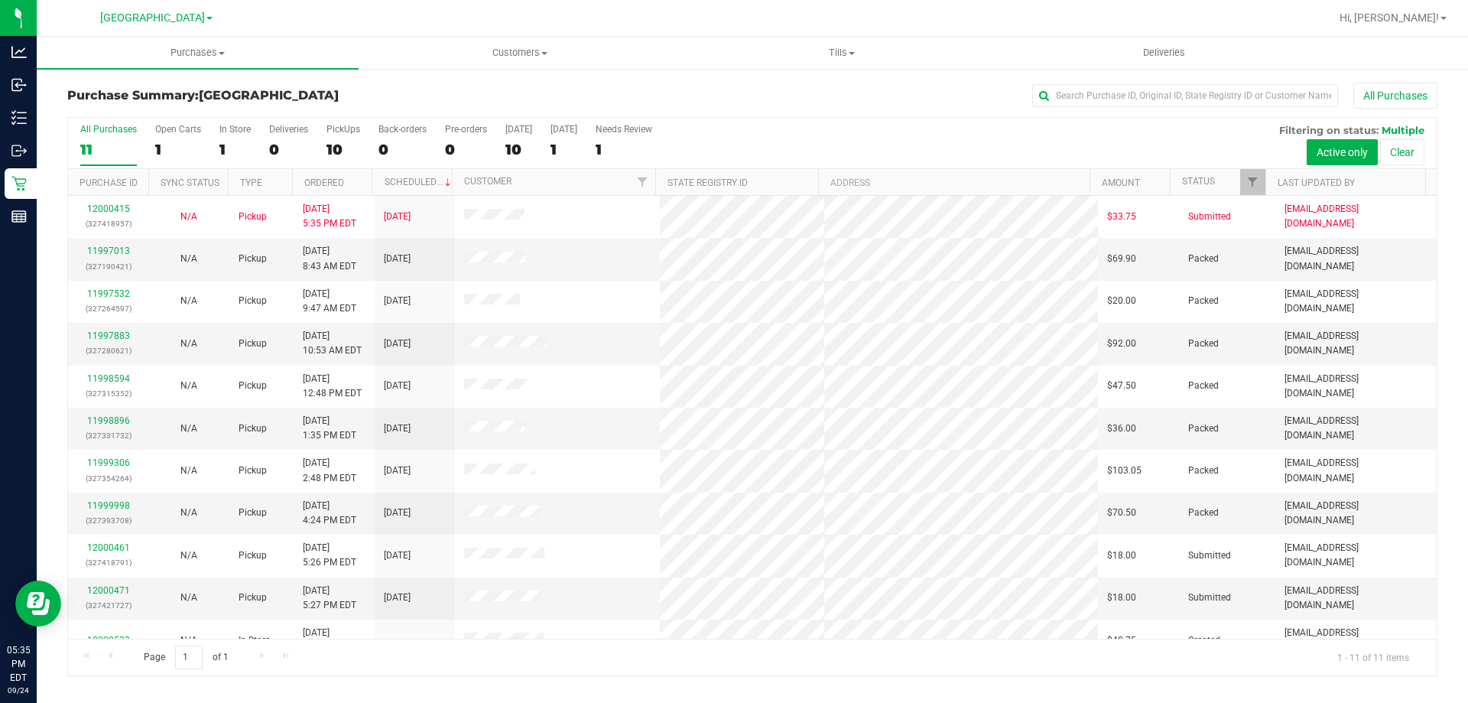
click at [352, 182] on th "Ordered" at bounding box center [332, 182] width 80 height 27
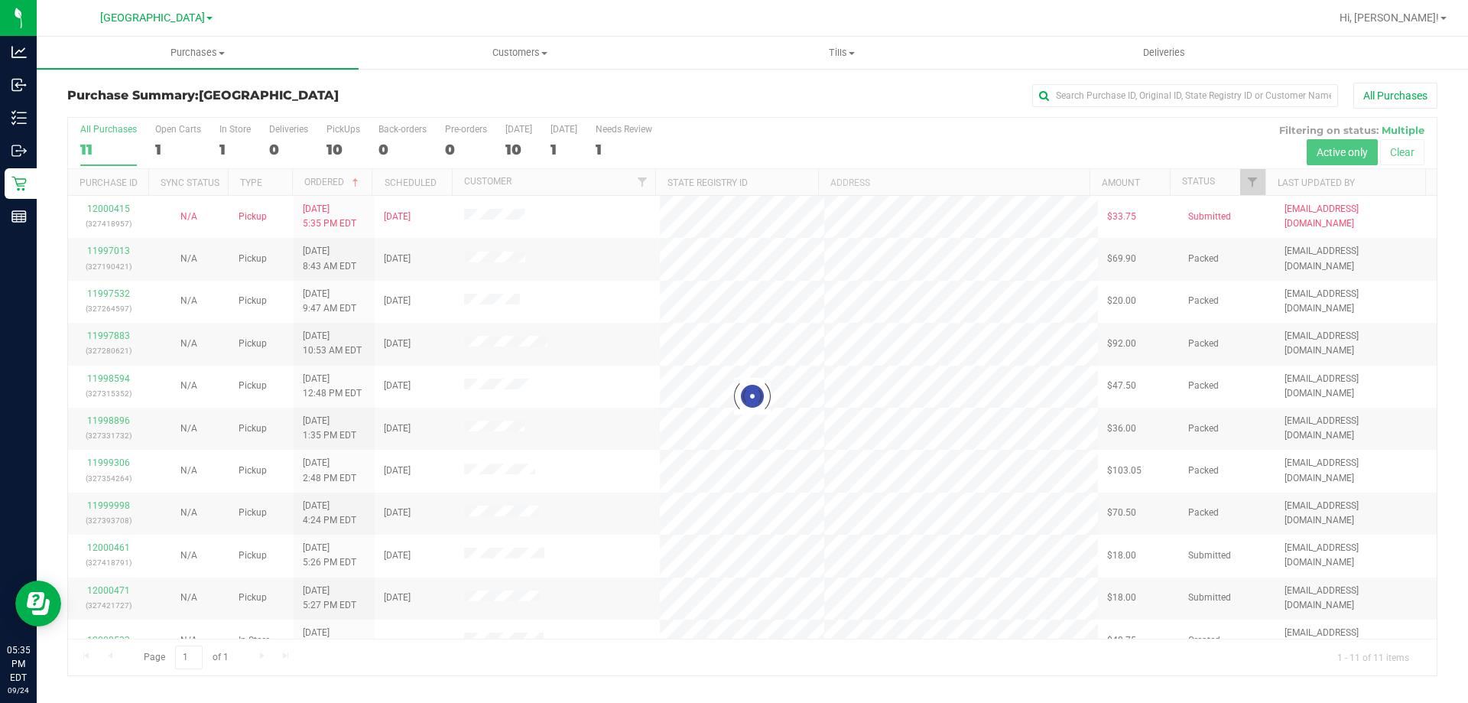
click at [190, 70] on div "Purchase Summary: [GEOGRAPHIC_DATA] All Purchases Loading... All Purchases 11 O…" at bounding box center [752, 379] width 1431 height 624
click at [193, 59] on span "Purchases" at bounding box center [198, 53] width 322 height 14
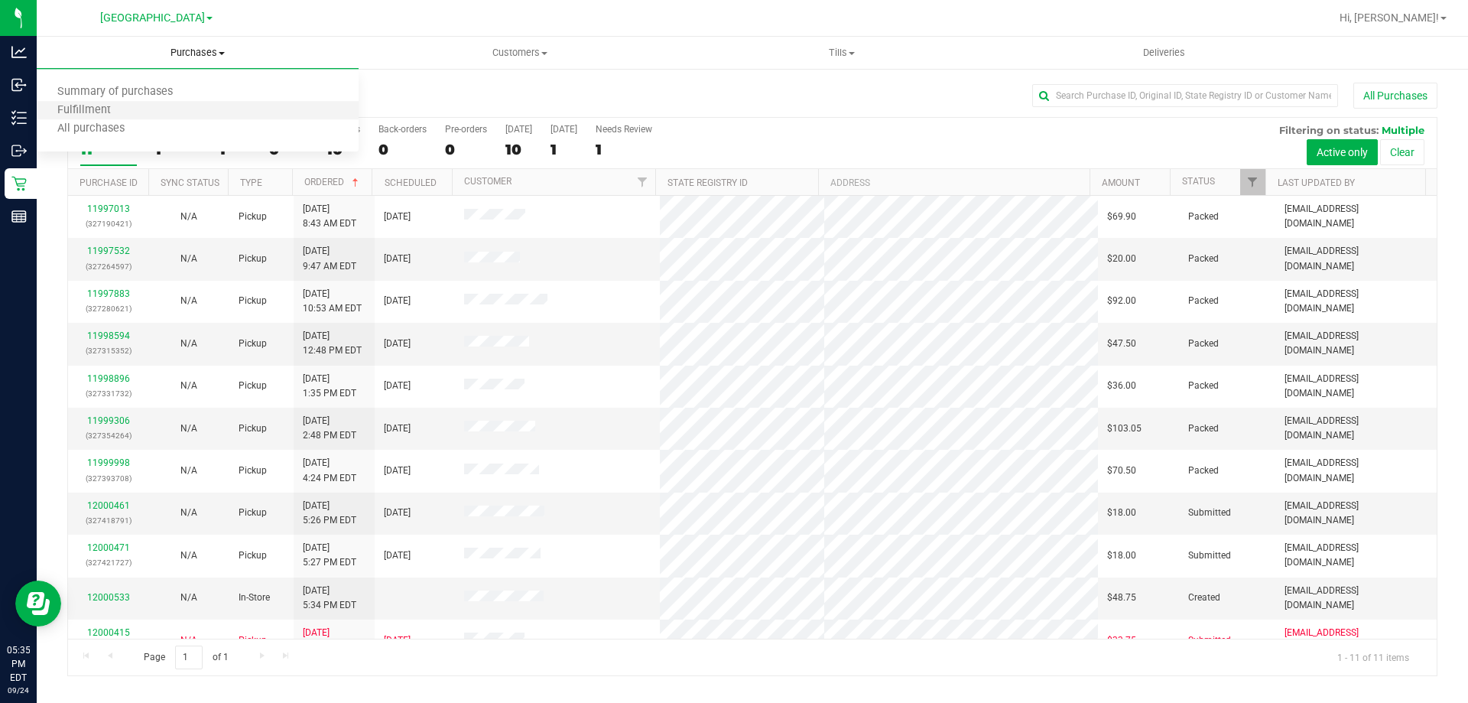
click at [201, 112] on li "Fulfillment" at bounding box center [198, 111] width 322 height 18
